Goal: Transaction & Acquisition: Book appointment/travel/reservation

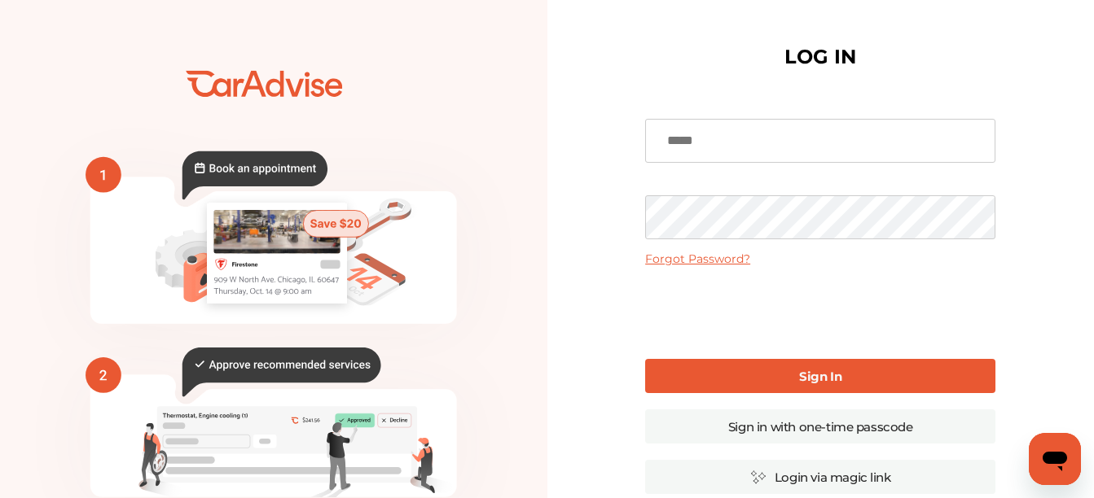
click at [780, 128] on input at bounding box center [820, 141] width 350 height 44
type input "**********"
click at [814, 382] on b "Sign In" at bounding box center [820, 376] width 42 height 15
click at [809, 379] on b "Sign In" at bounding box center [820, 376] width 42 height 15
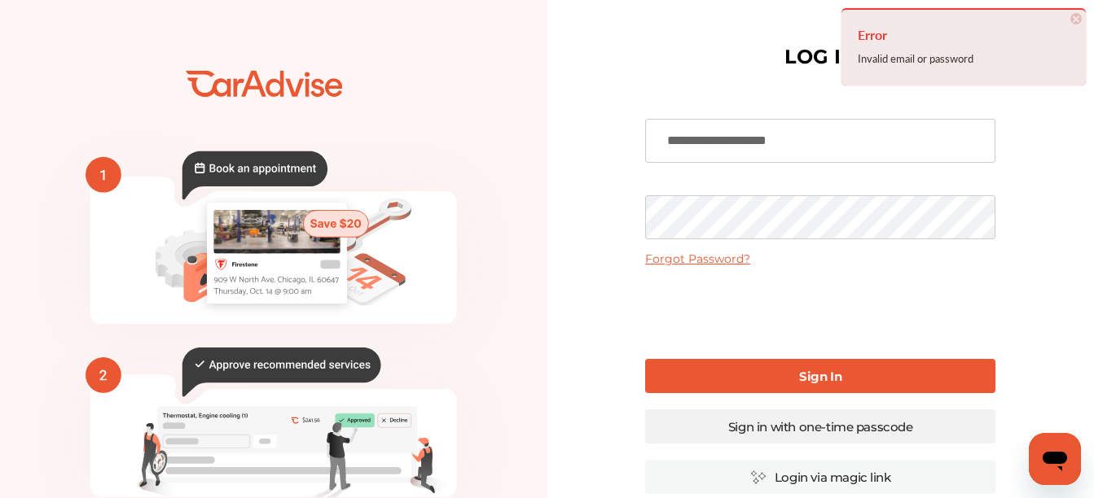
click at [803, 428] on link "Sign in with one-time passcode" at bounding box center [820, 427] width 350 height 34
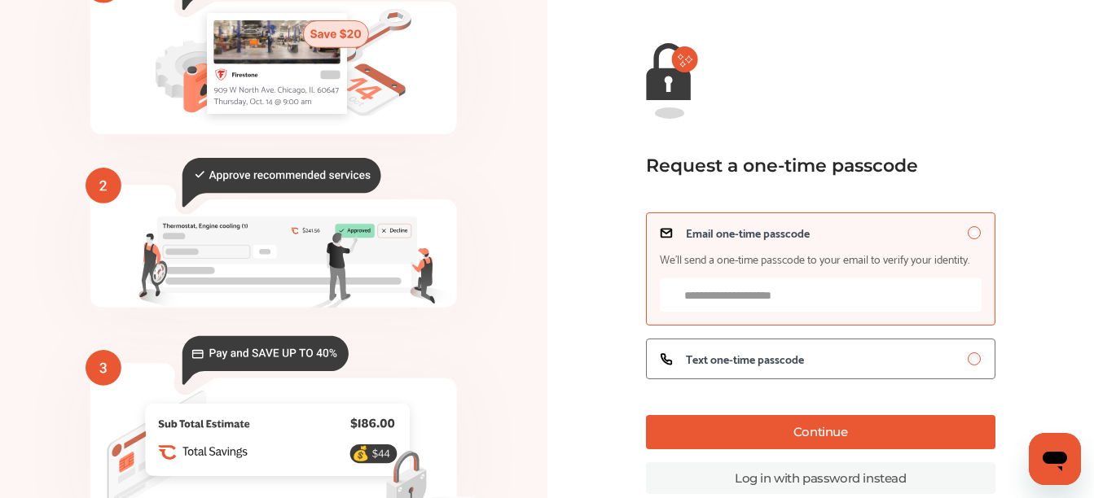
scroll to position [163, 0]
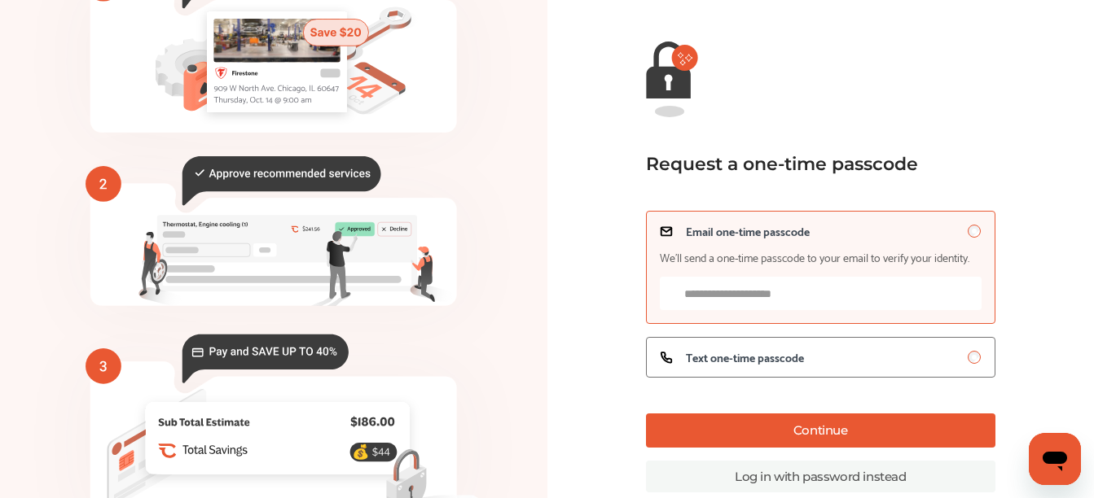
click at [776, 303] on input "Email one-time passcode We’ll send a one-time passcode to your email to verify …" at bounding box center [821, 293] width 322 height 33
type input "**********"
click at [806, 330] on div "**********" at bounding box center [820, 294] width 349 height 167
click at [803, 356] on span "Text one-time passcode" at bounding box center [745, 357] width 118 height 13
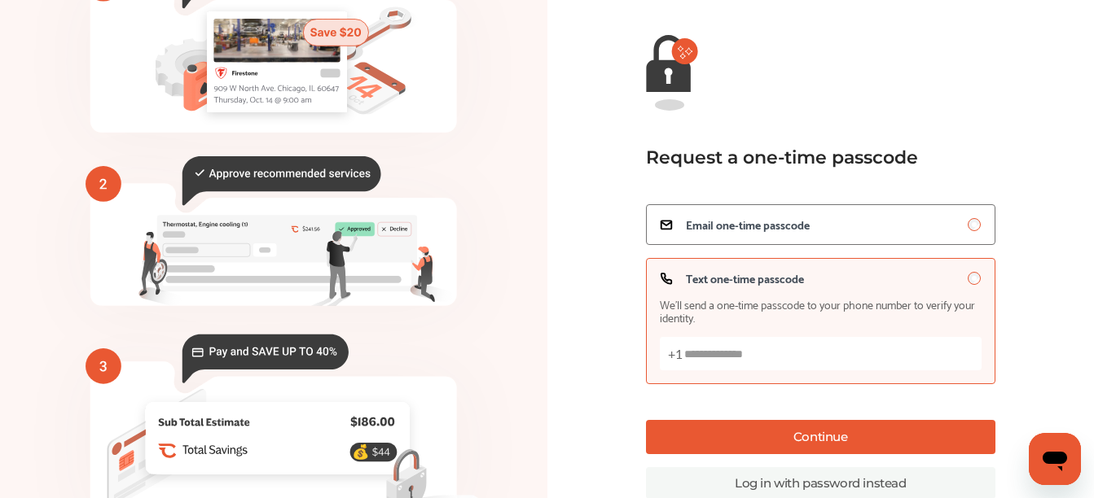
click at [788, 353] on input "Text one-time passcode We’ll send a one-time passcode to your phone number to v…" at bounding box center [821, 353] width 322 height 33
type input "**********"
click at [830, 449] on button "Continue" at bounding box center [820, 437] width 349 height 34
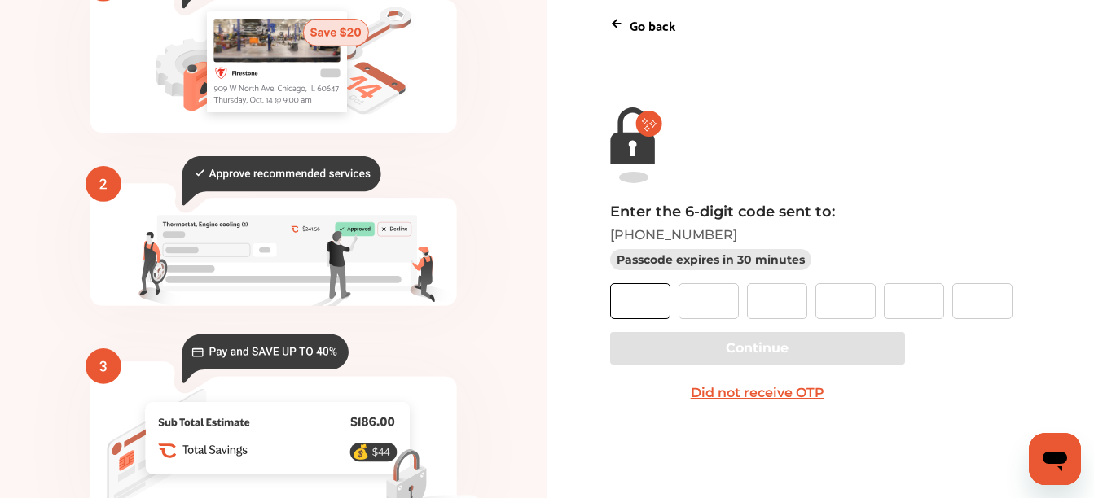
click at [625, 284] on input "text" at bounding box center [640, 301] width 60 height 36
type input "*"
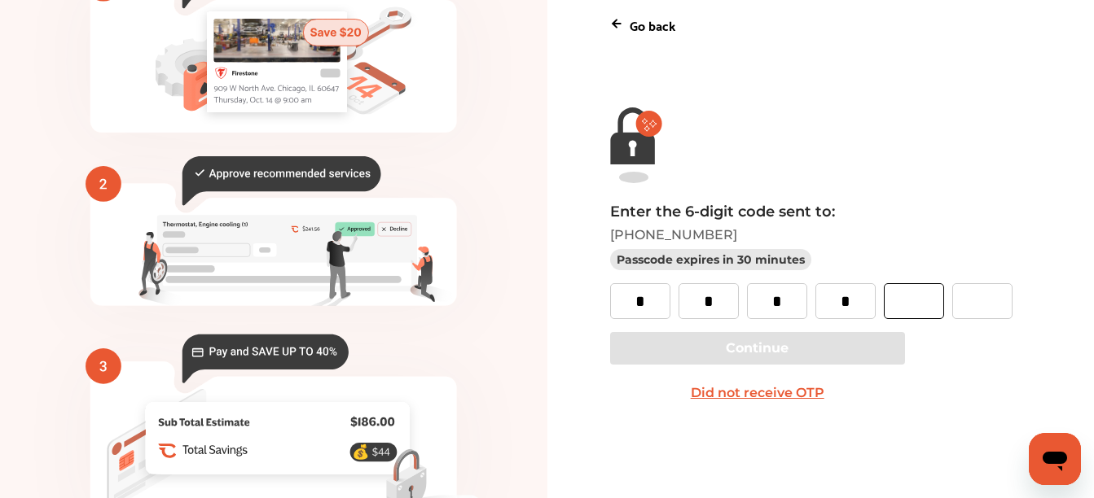
type input "*"
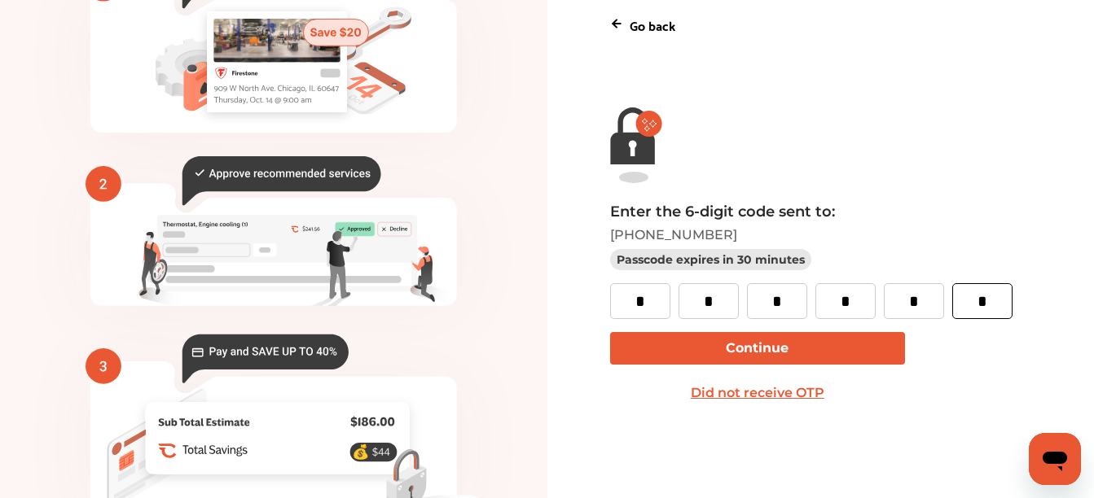
type input "*"
click at [852, 356] on button "Continue" at bounding box center [757, 348] width 295 height 33
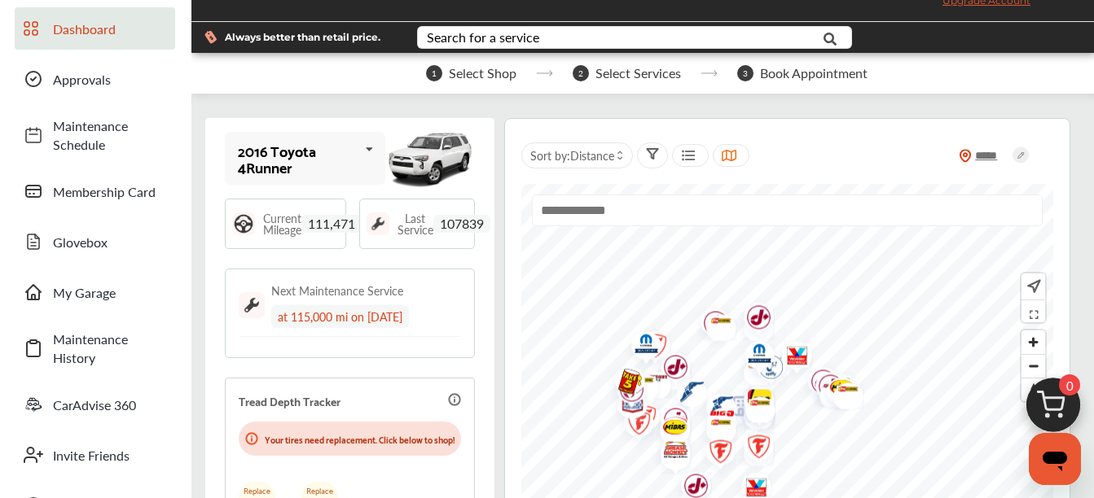
scroll to position [81, 0]
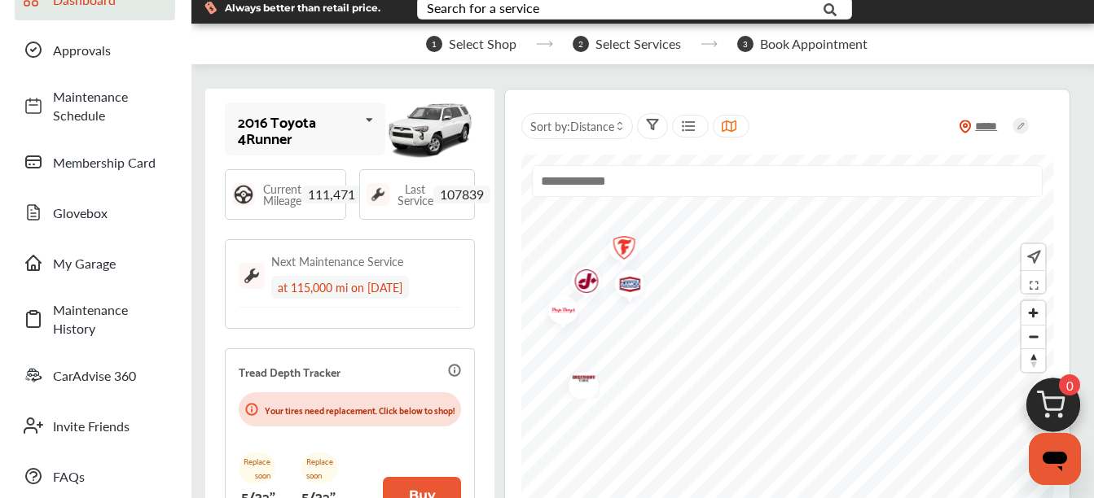
click at [836, 146] on div "***** Sort by : Distance" at bounding box center [787, 304] width 532 height 397
click at [809, 199] on div at bounding box center [787, 329] width 532 height 349
click at [707, 180] on input "text" at bounding box center [787, 181] width 511 height 32
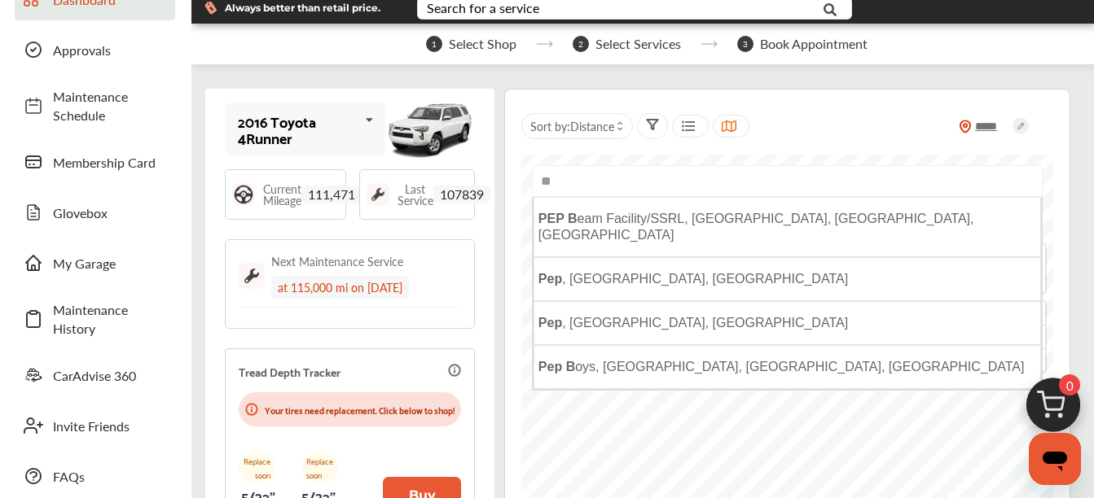
type input "*"
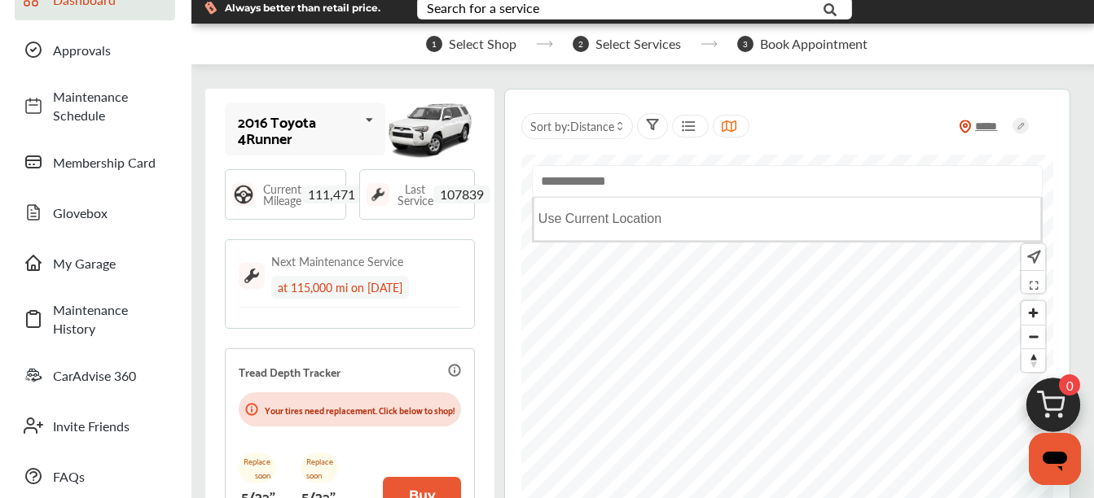
scroll to position [163, 0]
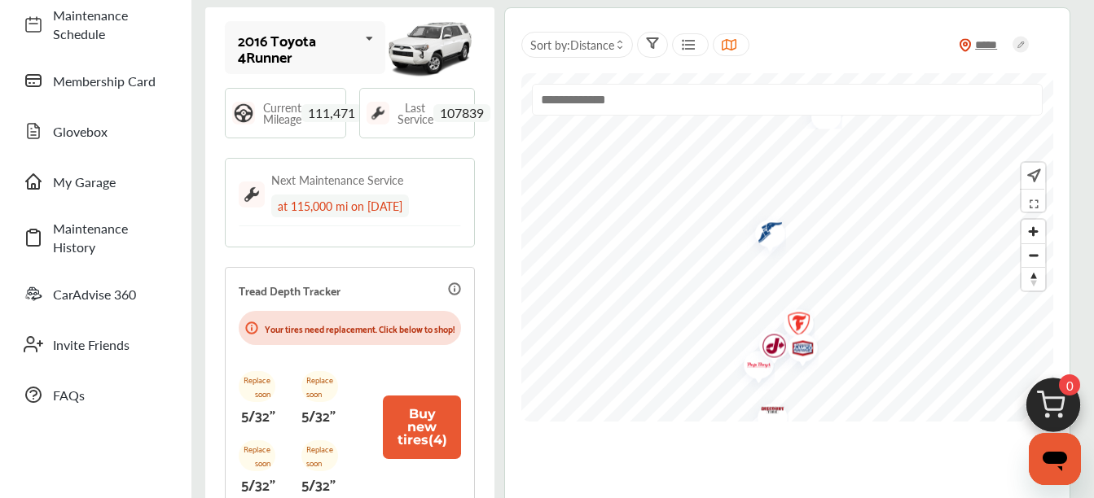
click at [752, 370] on img "Map marker" at bounding box center [768, 348] width 43 height 51
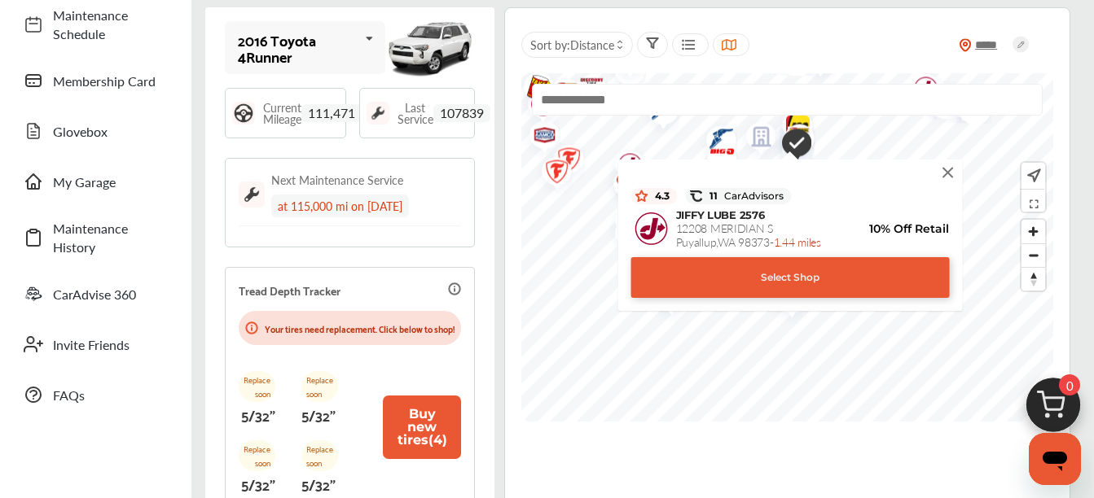
click at [723, 278] on div "Select Shop" at bounding box center [789, 277] width 318 height 41
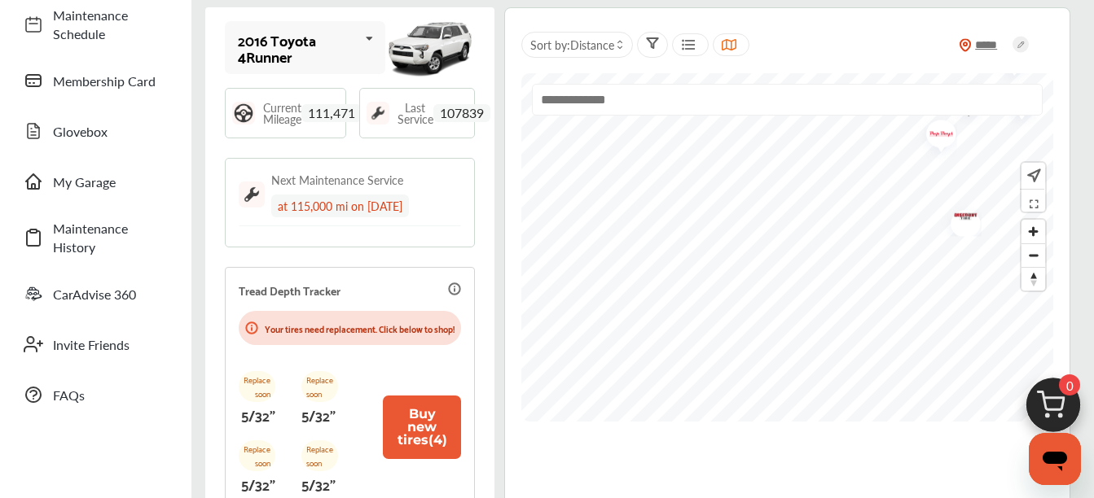
click at [935, 132] on img "Map marker" at bounding box center [935, 137] width 43 height 51
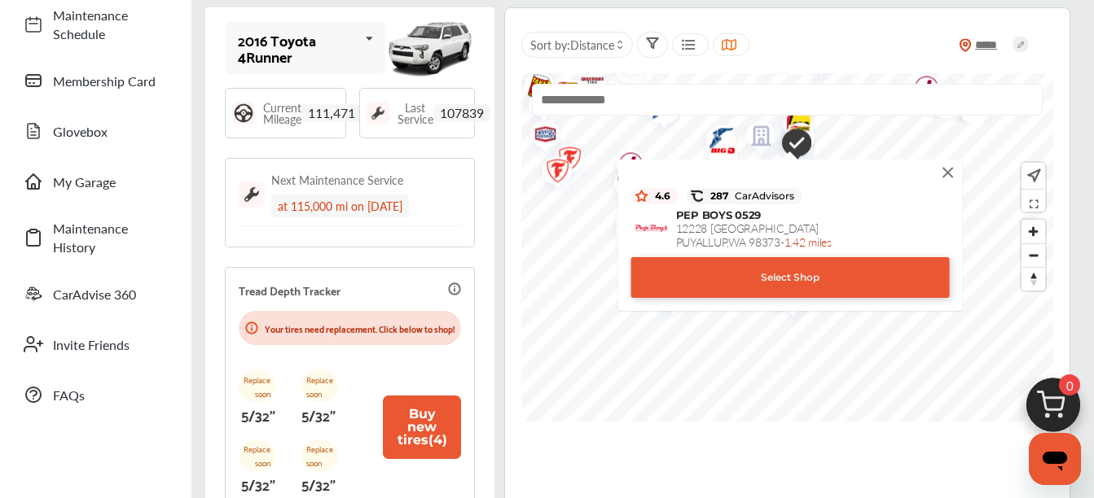
click at [856, 285] on div "Select Shop" at bounding box center [789, 277] width 318 height 41
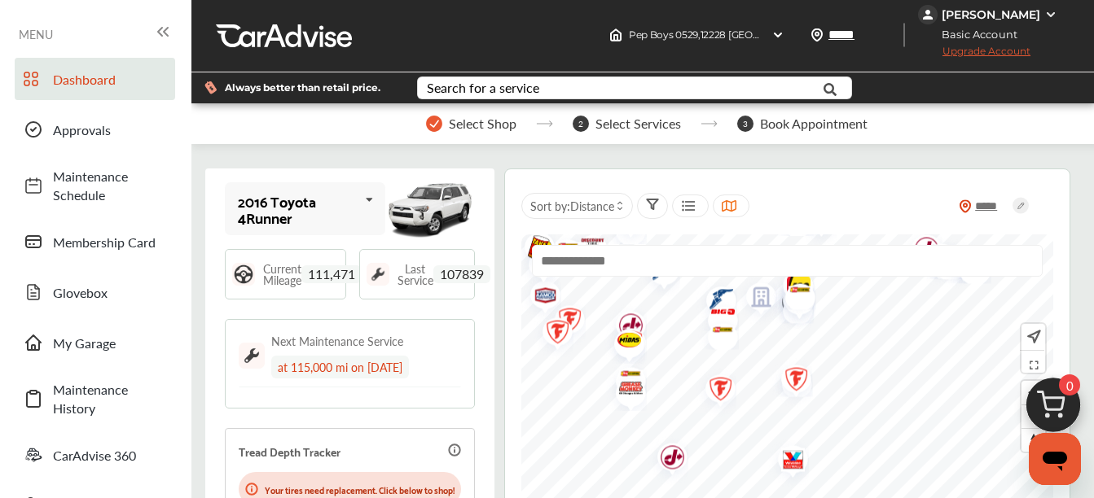
scroll to position [0, 0]
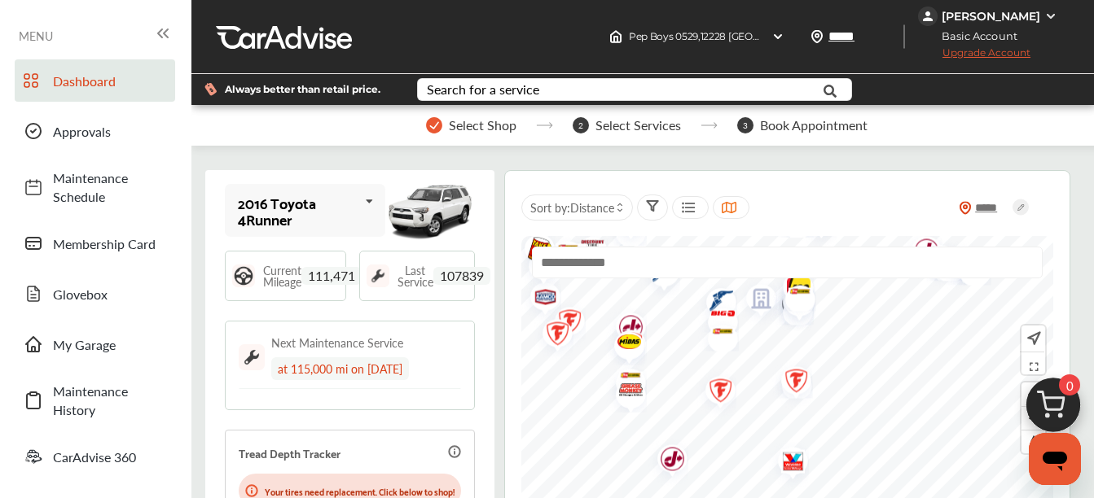
click at [607, 124] on span "Select Services" at bounding box center [637, 125] width 85 height 15
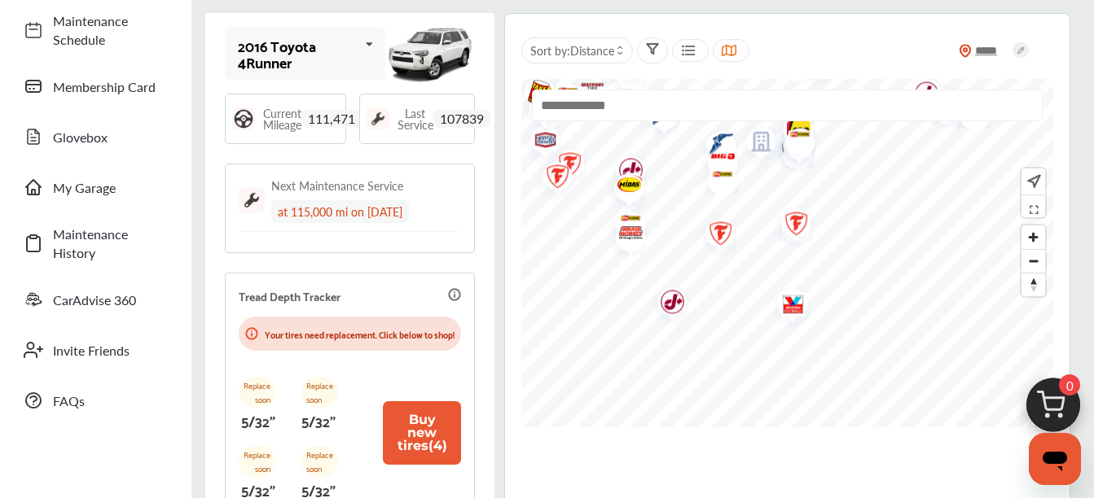
scroll to position [163, 0]
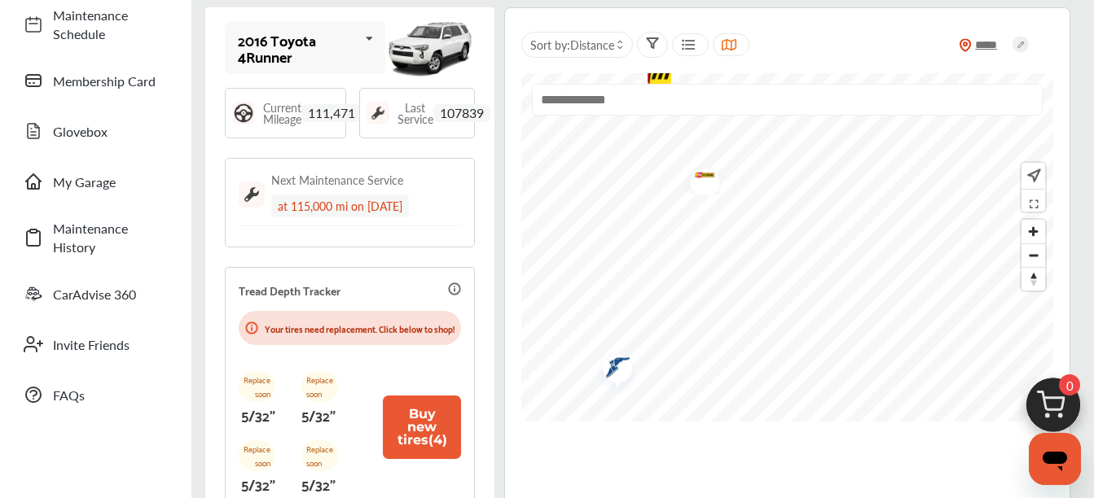
click at [804, 85] on div "Use Current Location" at bounding box center [787, 247] width 532 height 349
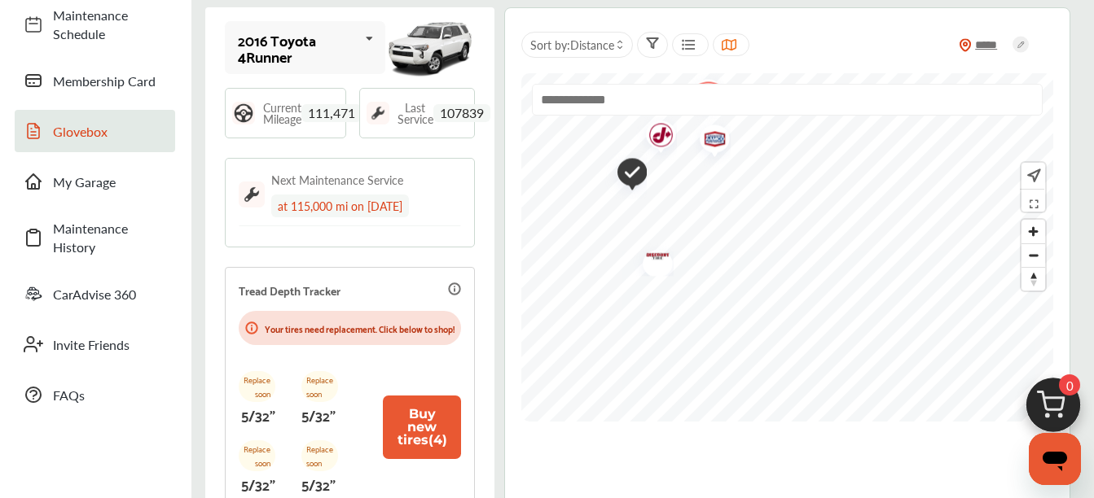
scroll to position [81, 0]
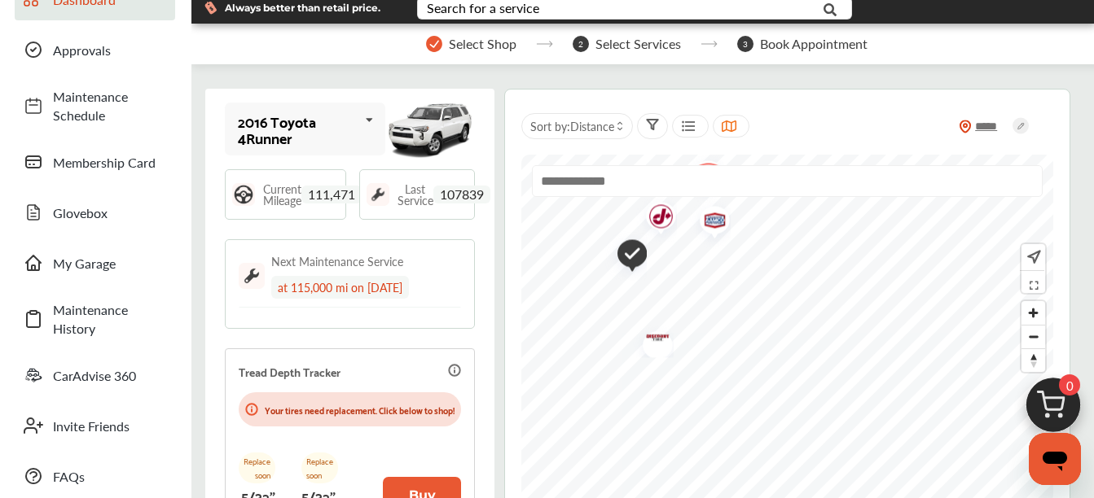
click at [597, 37] on span "Select Services" at bounding box center [637, 44] width 85 height 15
click at [495, 13] on div "Search for a service" at bounding box center [483, 8] width 112 height 13
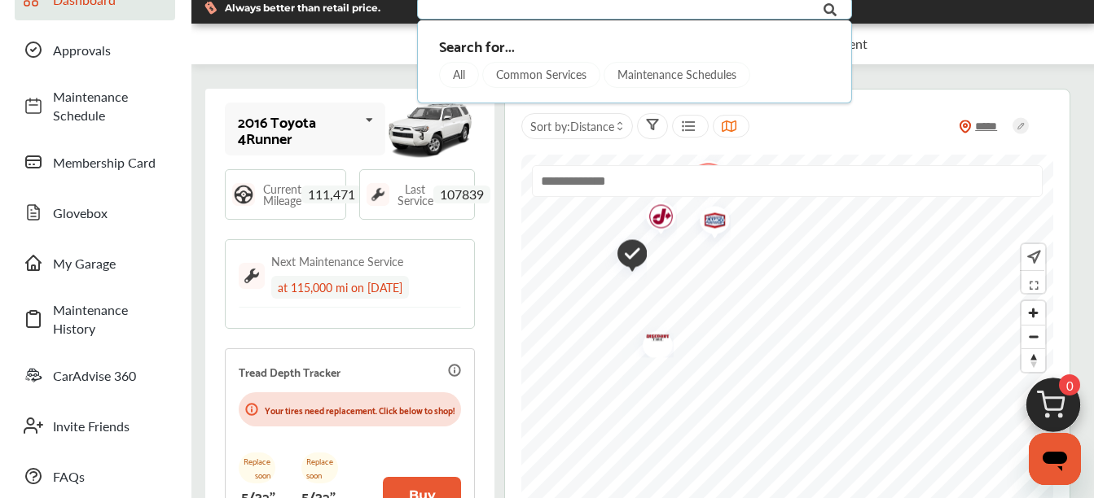
scroll to position [79, 0]
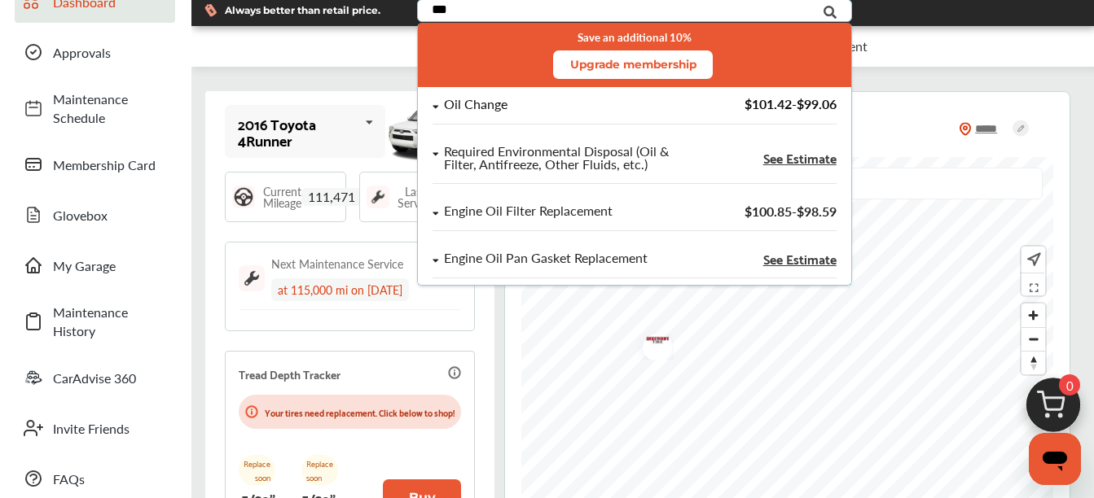
type input "***"
click at [519, 111] on div "Oil Change" at bounding box center [553, 105] width 242 height 14
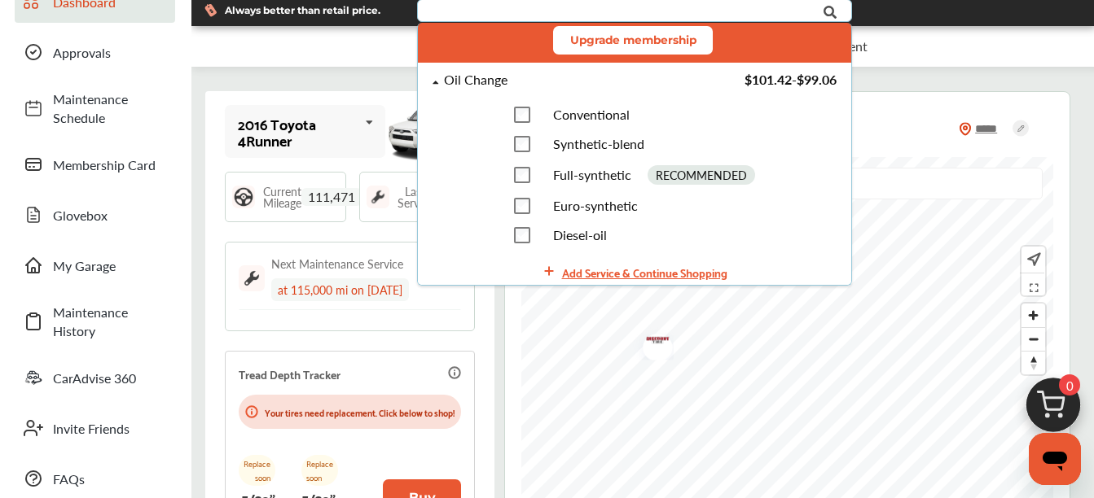
scroll to position [0, 0]
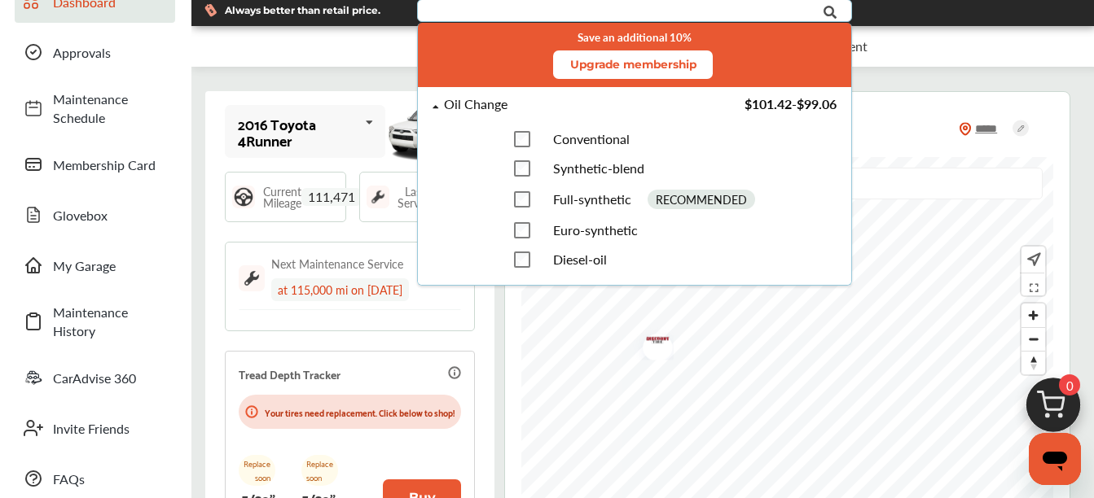
click at [590, 202] on span "Full-synthetic" at bounding box center [592, 199] width 78 height 19
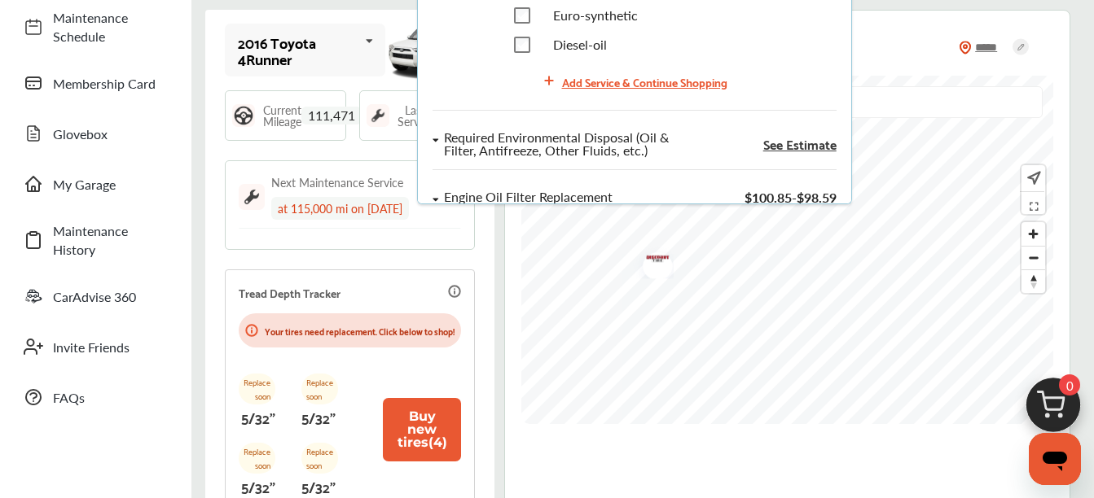
scroll to position [132, 0]
click at [888, 36] on div "***** Sort by : Distance" at bounding box center [787, 47] width 532 height 41
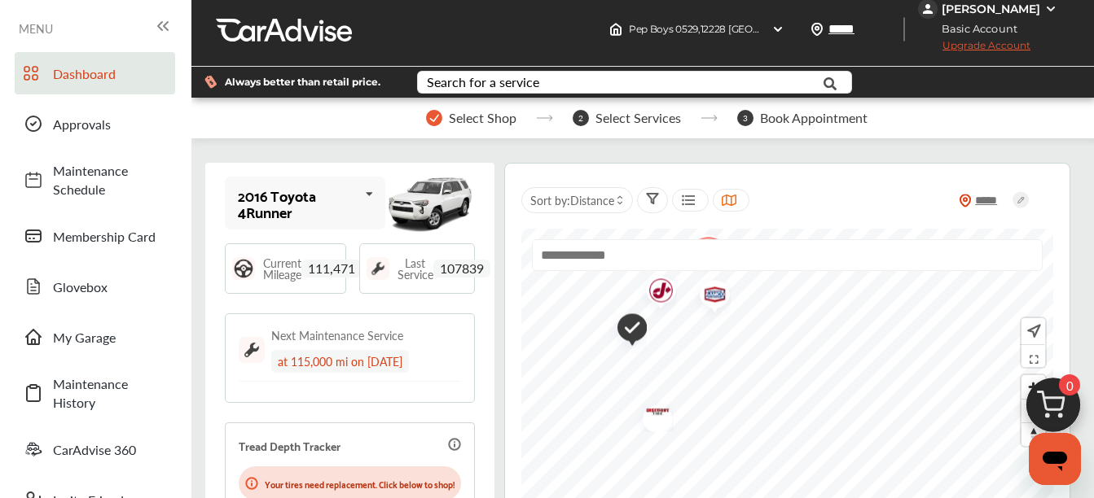
scroll to position [0, 0]
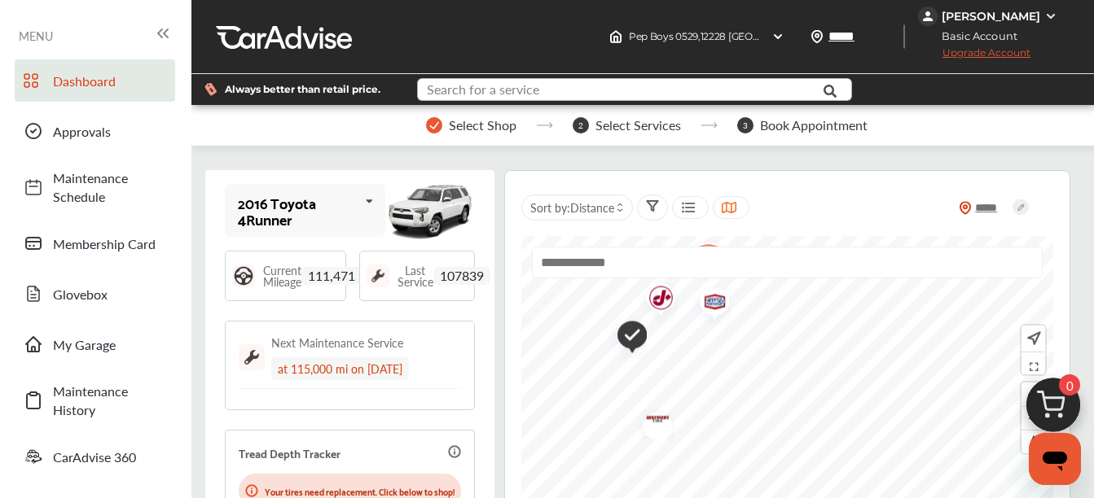
click at [579, 91] on input "text" at bounding box center [623, 91] width 409 height 25
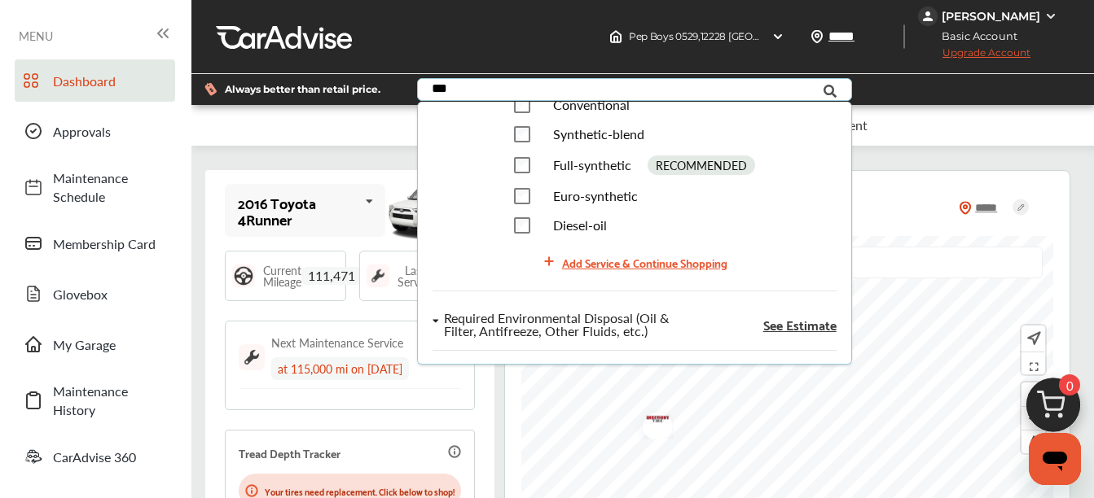
scroll to position [110, 0]
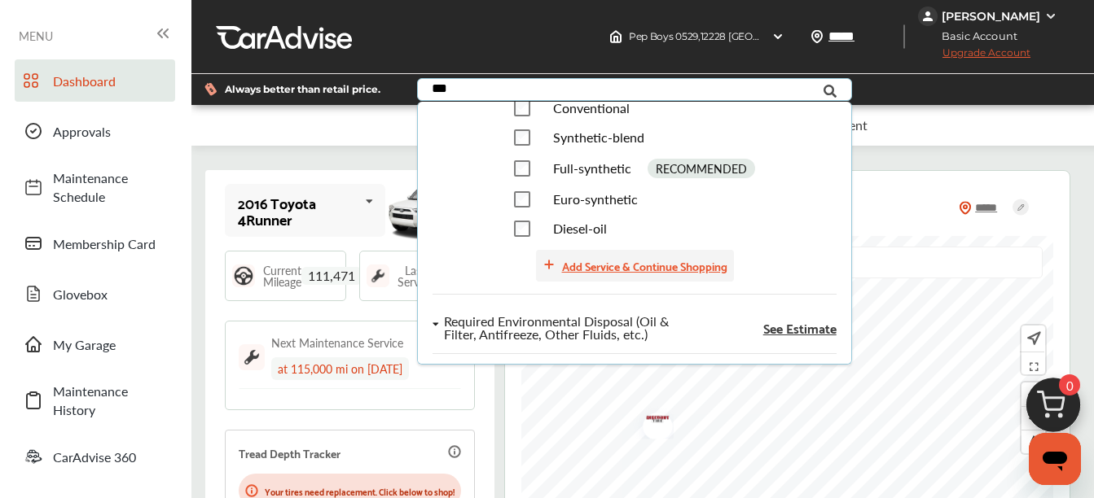
type input "***"
click at [665, 262] on div "Add Service & Continue Shopping" at bounding box center [644, 265] width 165 height 19
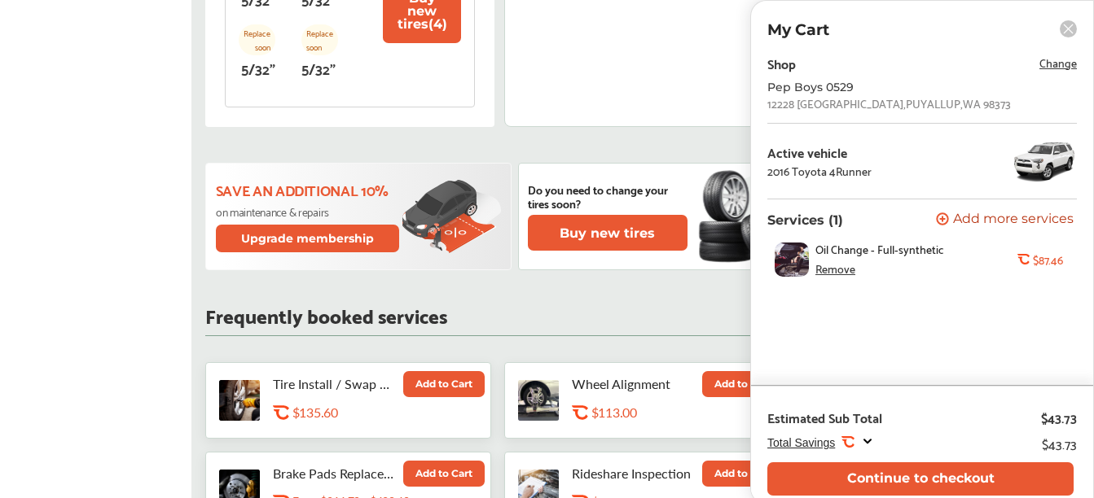
scroll to position [743, 0]
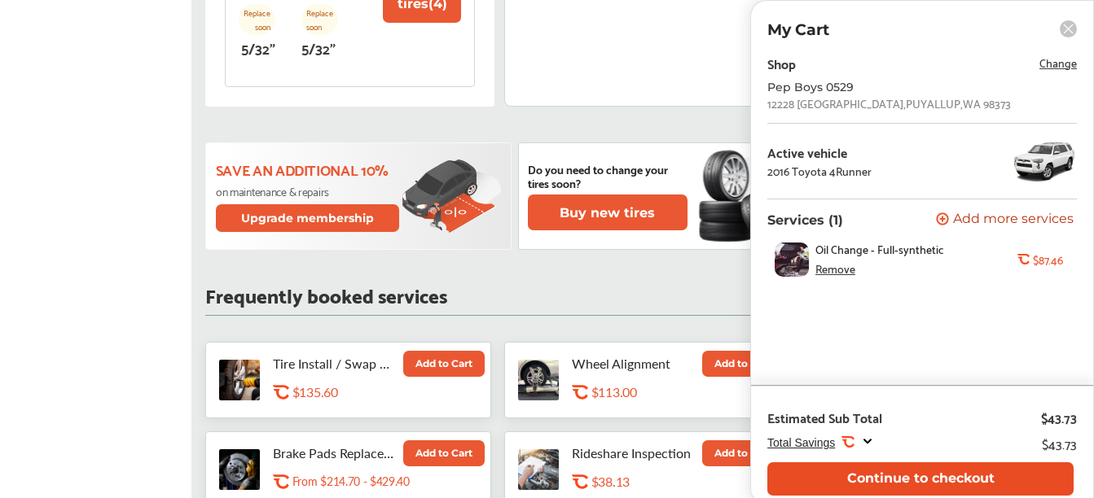
click at [957, 482] on button "Continue to checkout" at bounding box center [920, 478] width 306 height 33
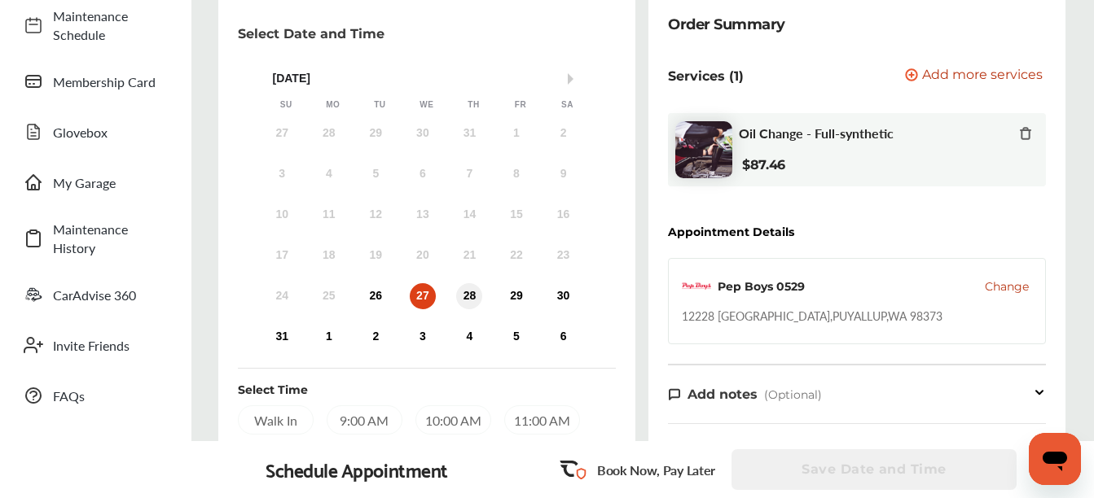
scroll to position [163, 0]
click at [515, 295] on div "29" at bounding box center [516, 296] width 26 height 26
click at [358, 426] on div "9:00 AM" at bounding box center [365, 419] width 76 height 29
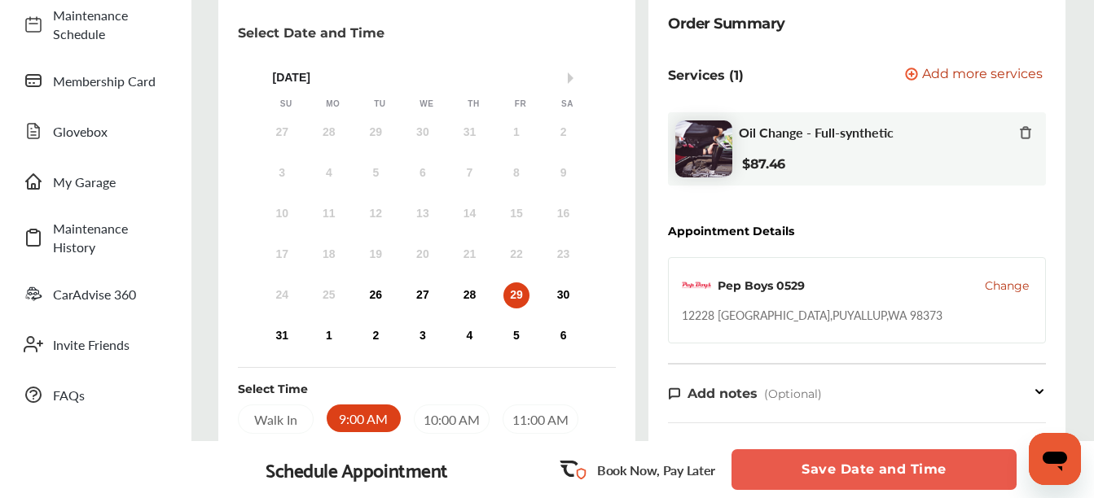
click at [853, 471] on button "Save Date and Time" at bounding box center [873, 469] width 285 height 41
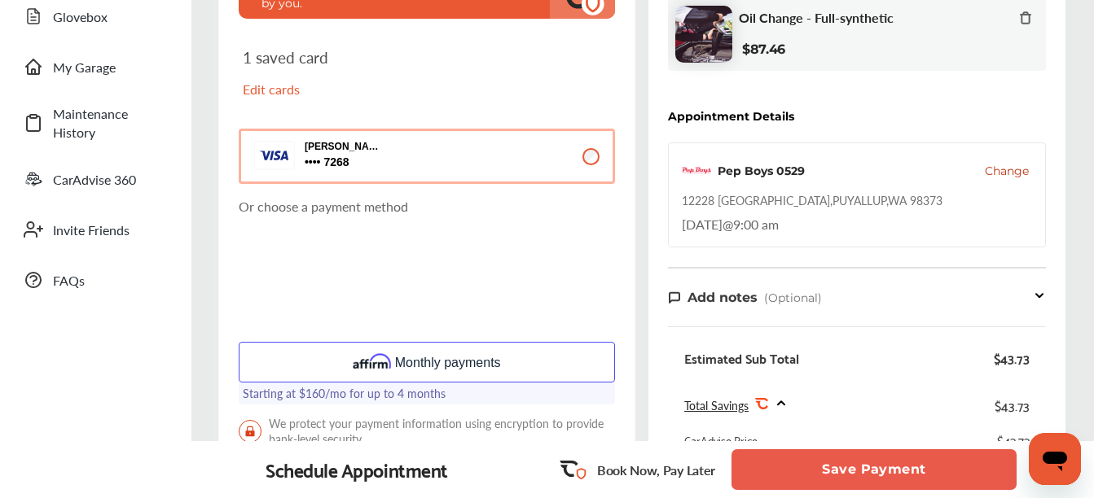
scroll to position [163, 0]
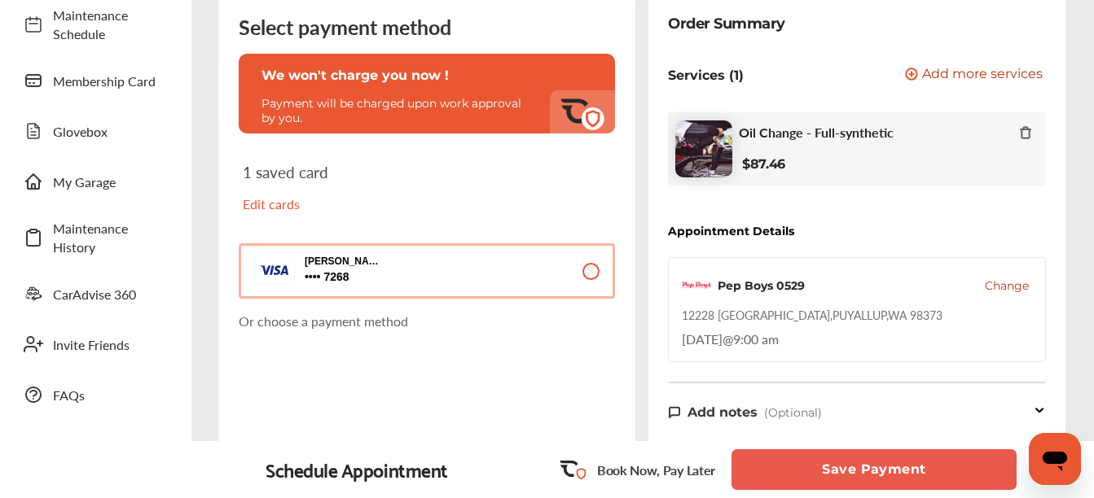
click at [283, 198] on p "Edit cards" at bounding box center [331, 204] width 177 height 19
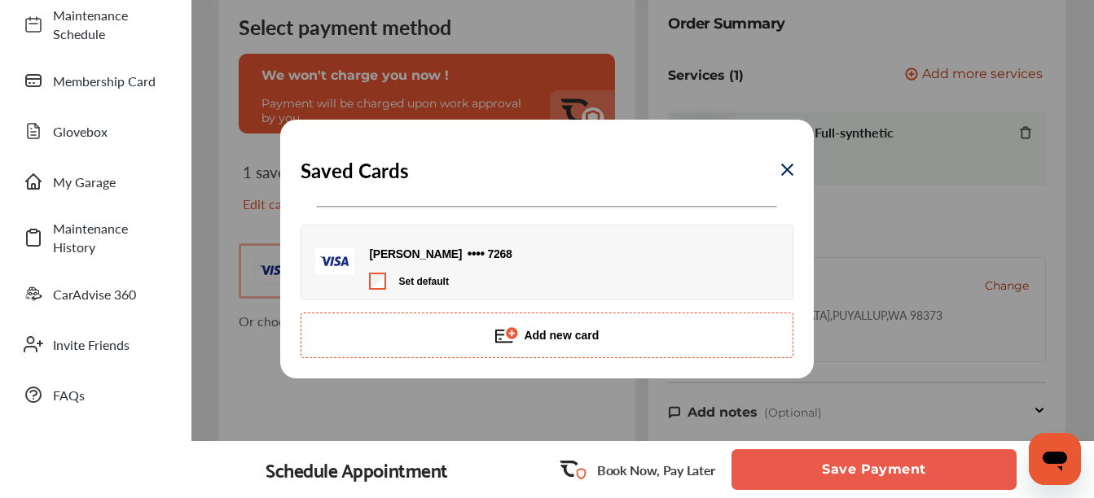
click at [549, 344] on button "Add new card" at bounding box center [546, 336] width 492 height 46
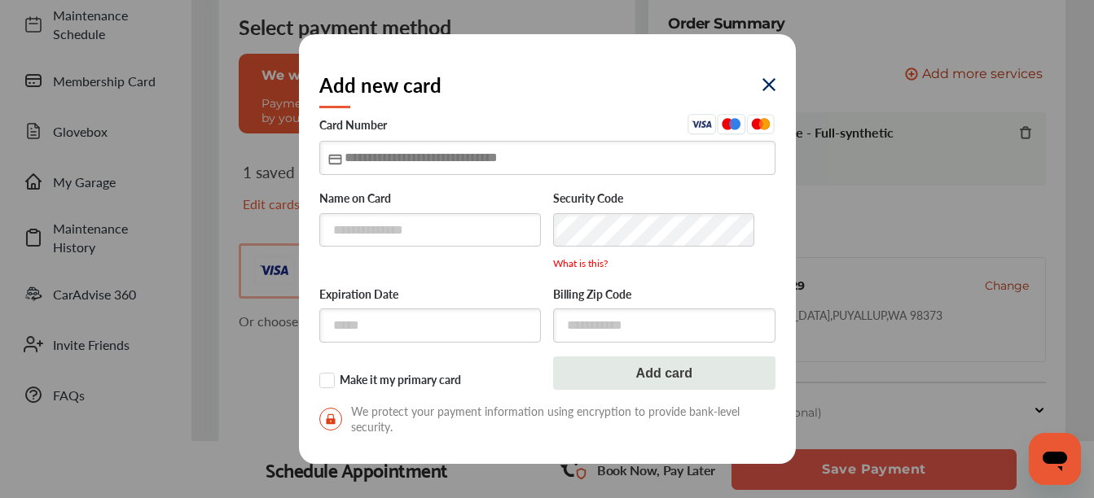
click at [429, 159] on input "text" at bounding box center [547, 157] width 456 height 33
type input "**********"
type input "*****"
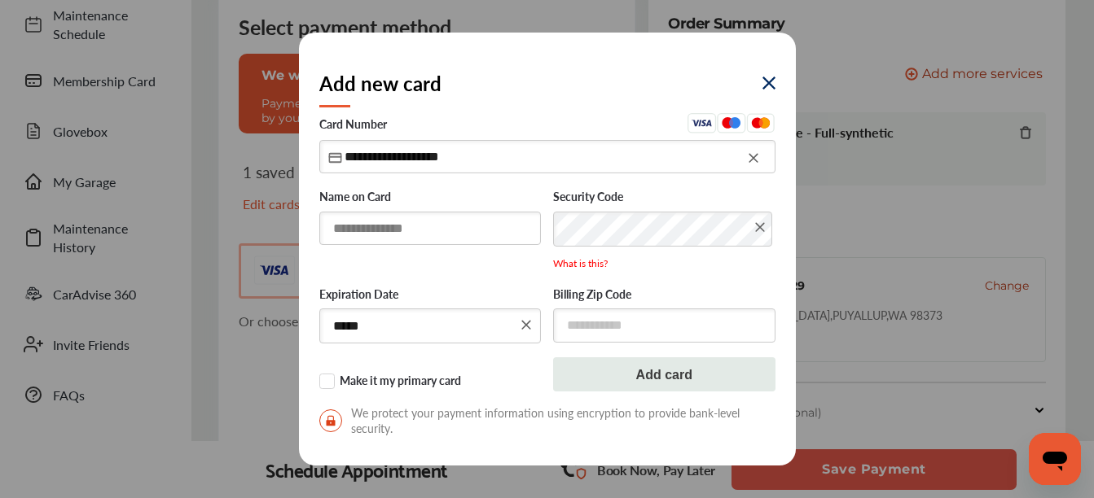
type input "**********"
click at [422, 224] on input "text" at bounding box center [430, 228] width 222 height 33
type input "**********"
click at [601, 337] on input "text" at bounding box center [664, 325] width 222 height 33
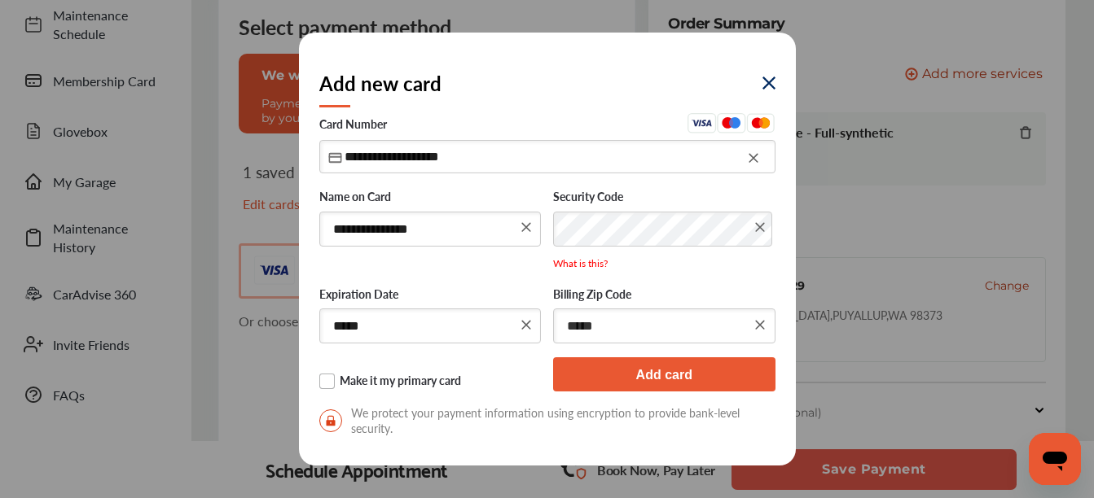
type input "*****"
click at [672, 370] on button "Add card" at bounding box center [664, 374] width 222 height 34
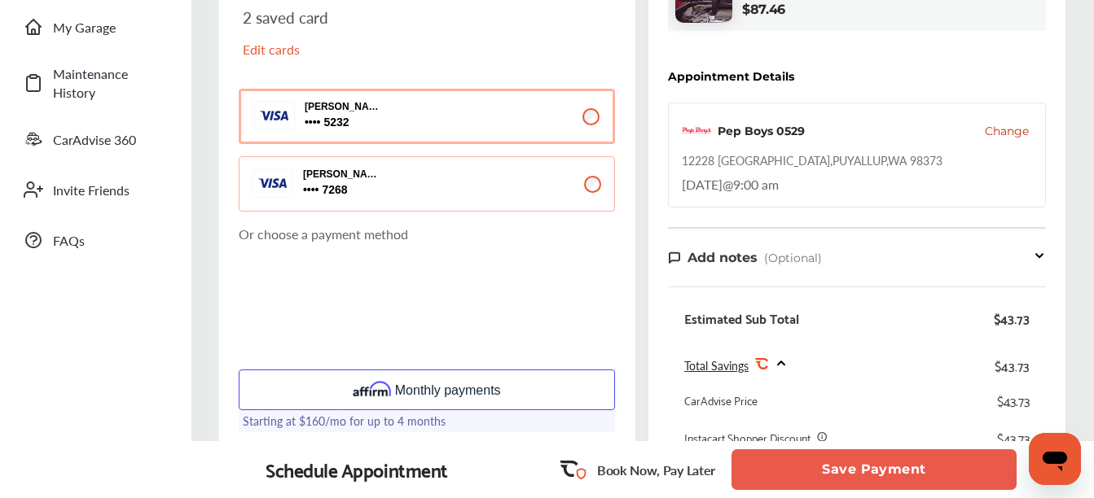
scroll to position [326, 0]
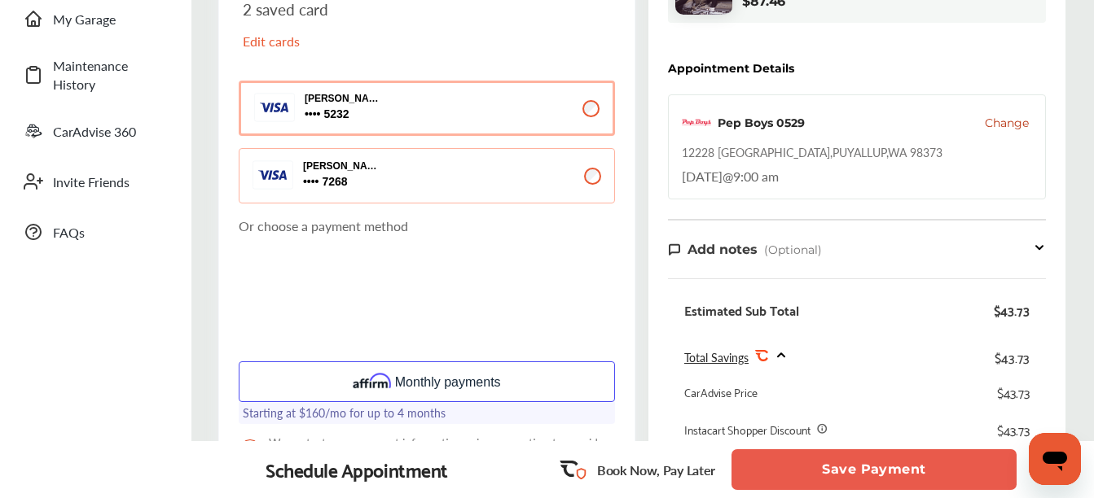
click at [780, 355] on icon at bounding box center [781, 354] width 7 height 3
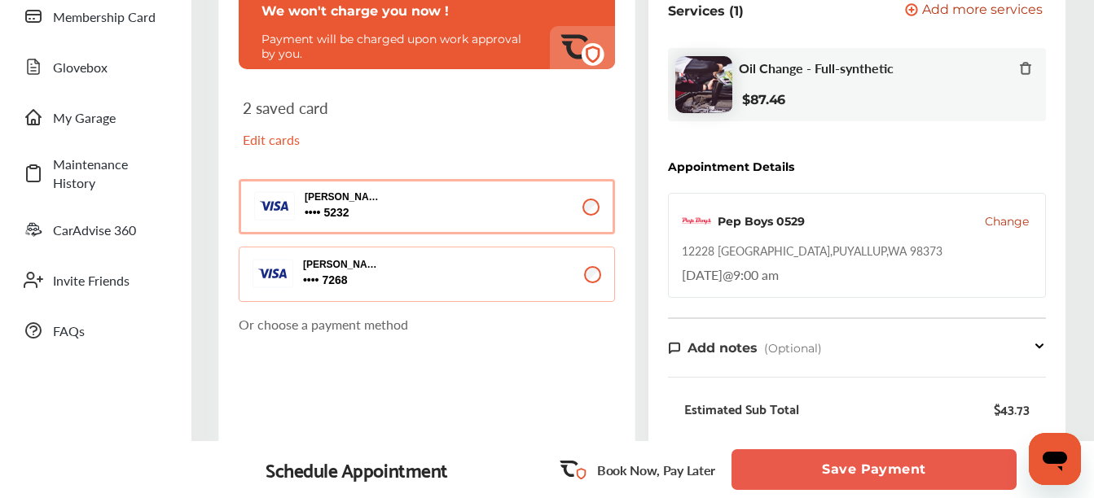
scroll to position [248, 0]
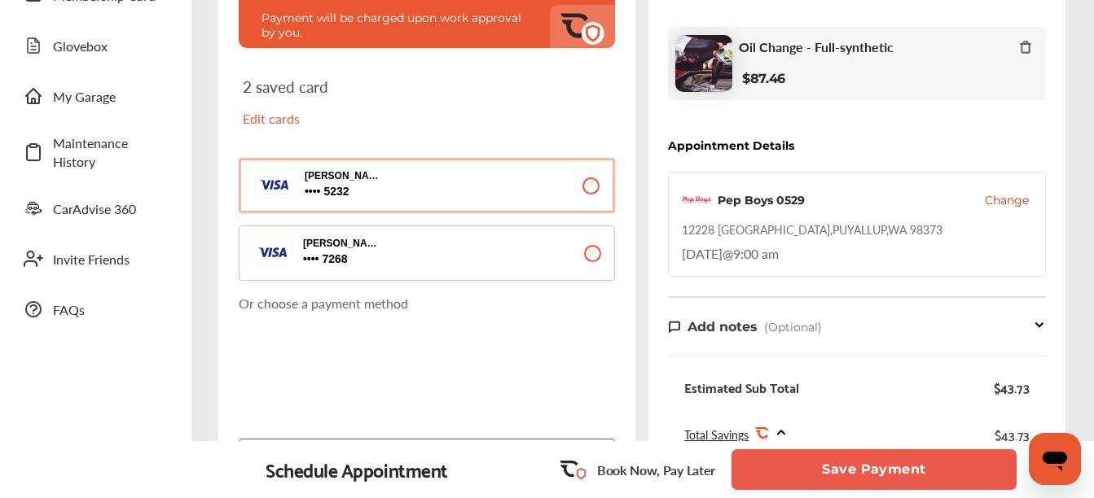
click at [892, 479] on button "Save Payment" at bounding box center [873, 469] width 285 height 41
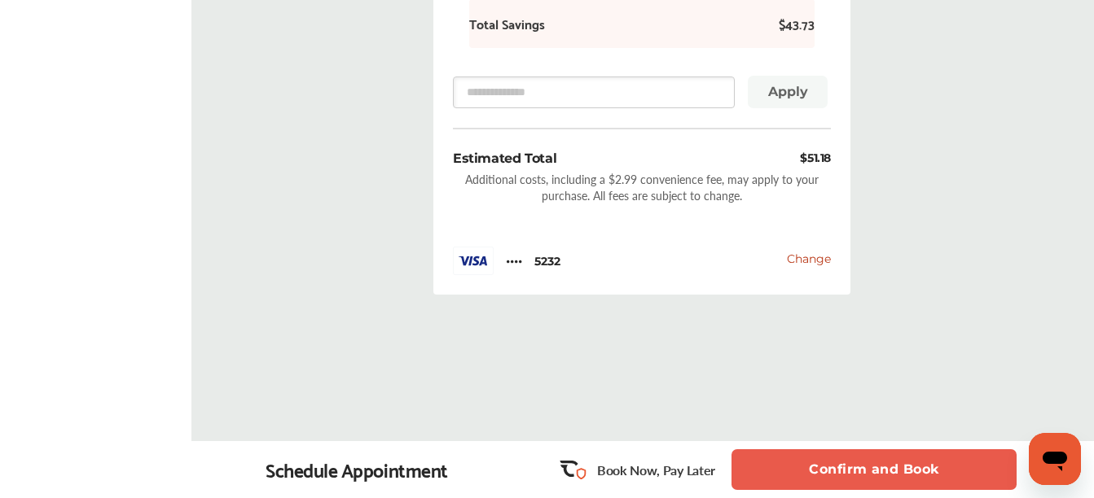
scroll to position [918, 0]
click at [909, 469] on button "Confirm and Book" at bounding box center [873, 469] width 285 height 41
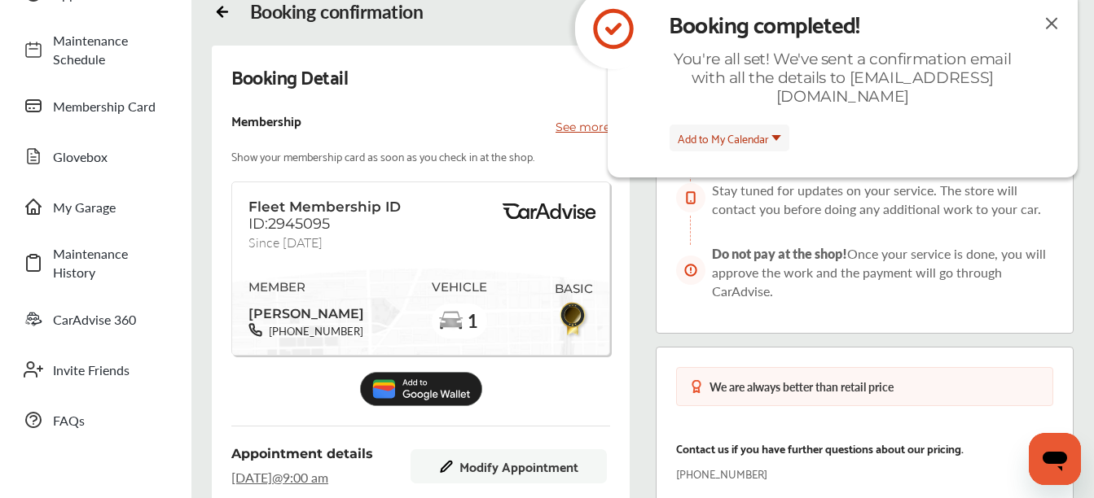
scroll to position [137, 0]
click at [1057, 20] on img at bounding box center [1051, 24] width 20 height 20
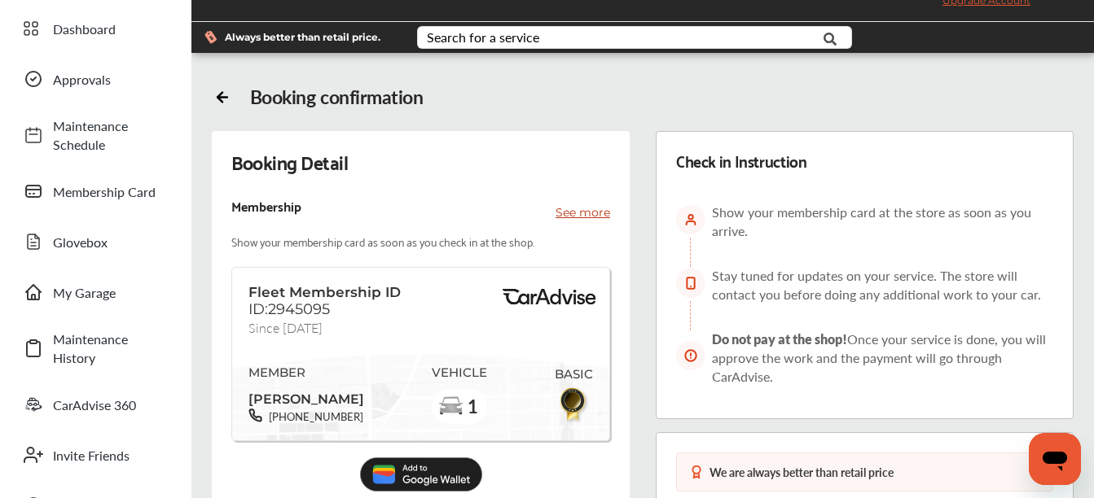
scroll to position [0, 0]
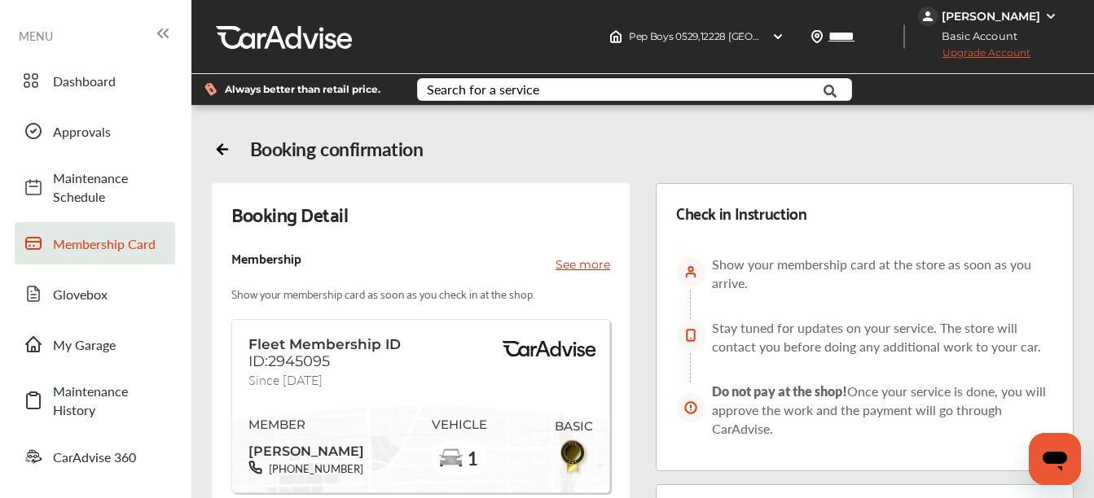
click at [86, 235] on span "Membership Card" at bounding box center [110, 244] width 114 height 19
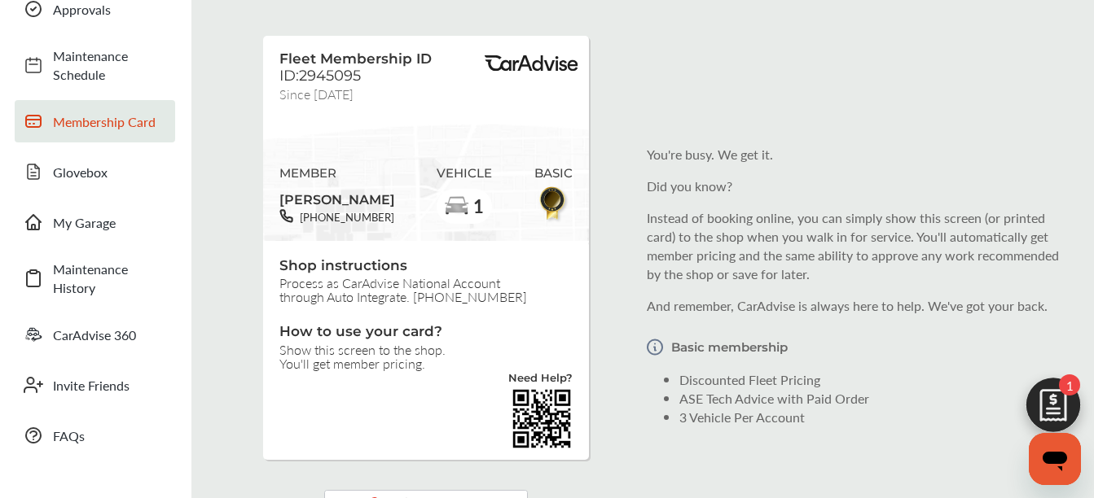
scroll to position [244, 0]
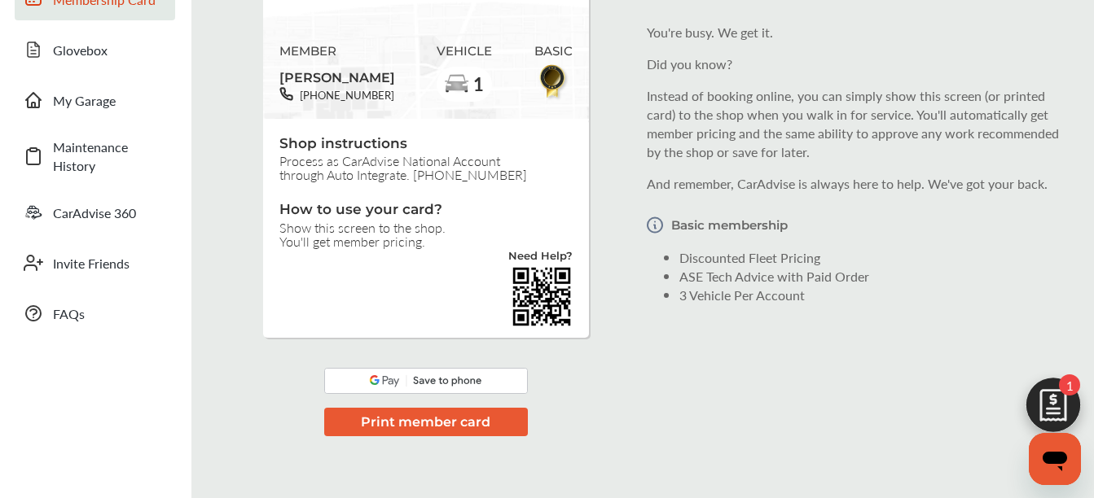
click at [465, 416] on button "Print member card" at bounding box center [426, 422] width 204 height 28
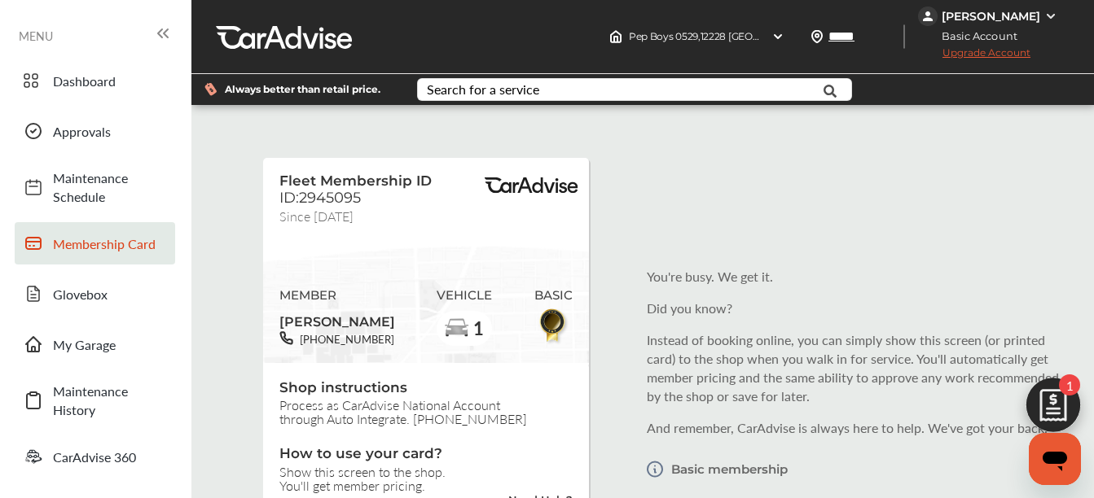
click at [980, 28] on span "Basic Account" at bounding box center [974, 36] width 110 height 17
click at [1047, 17] on img at bounding box center [1050, 16] width 13 height 13
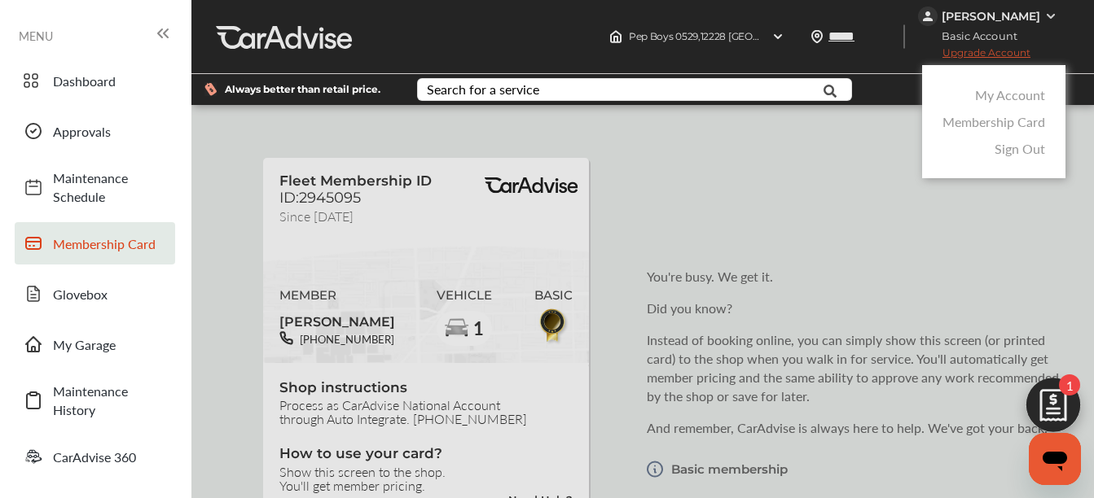
click at [1015, 94] on link "My Account" at bounding box center [1010, 94] width 70 height 19
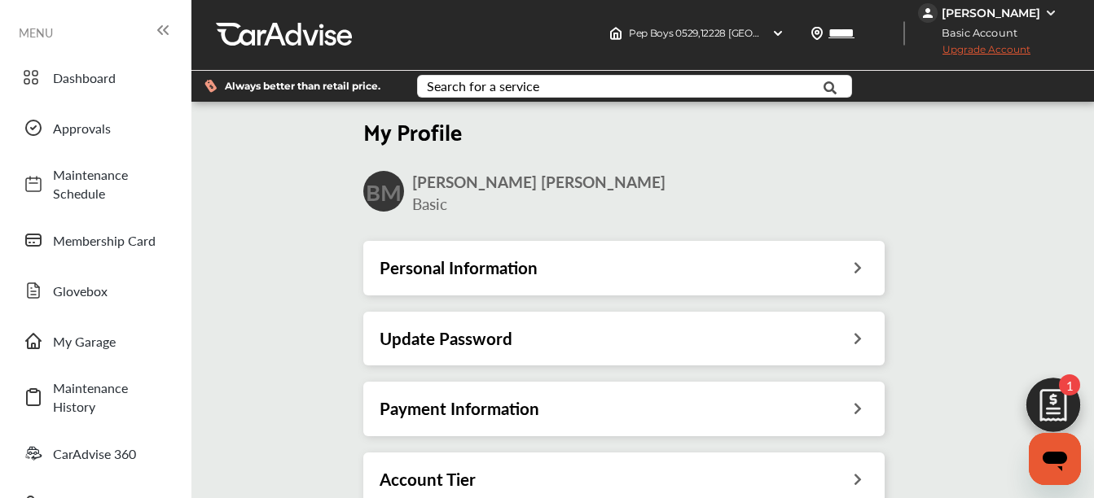
scroll to position [243, 0]
click at [633, 469] on div "Account Tier" at bounding box center [623, 479] width 489 height 21
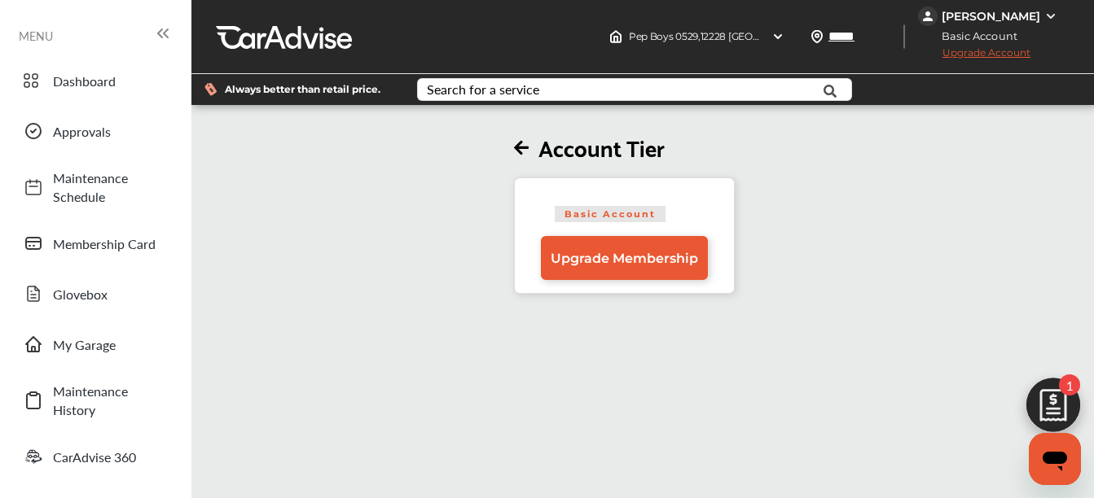
click at [80, 42] on div "MENU" at bounding box center [96, 36] width 154 height 24
